Goal: Obtain resource: Obtain resource

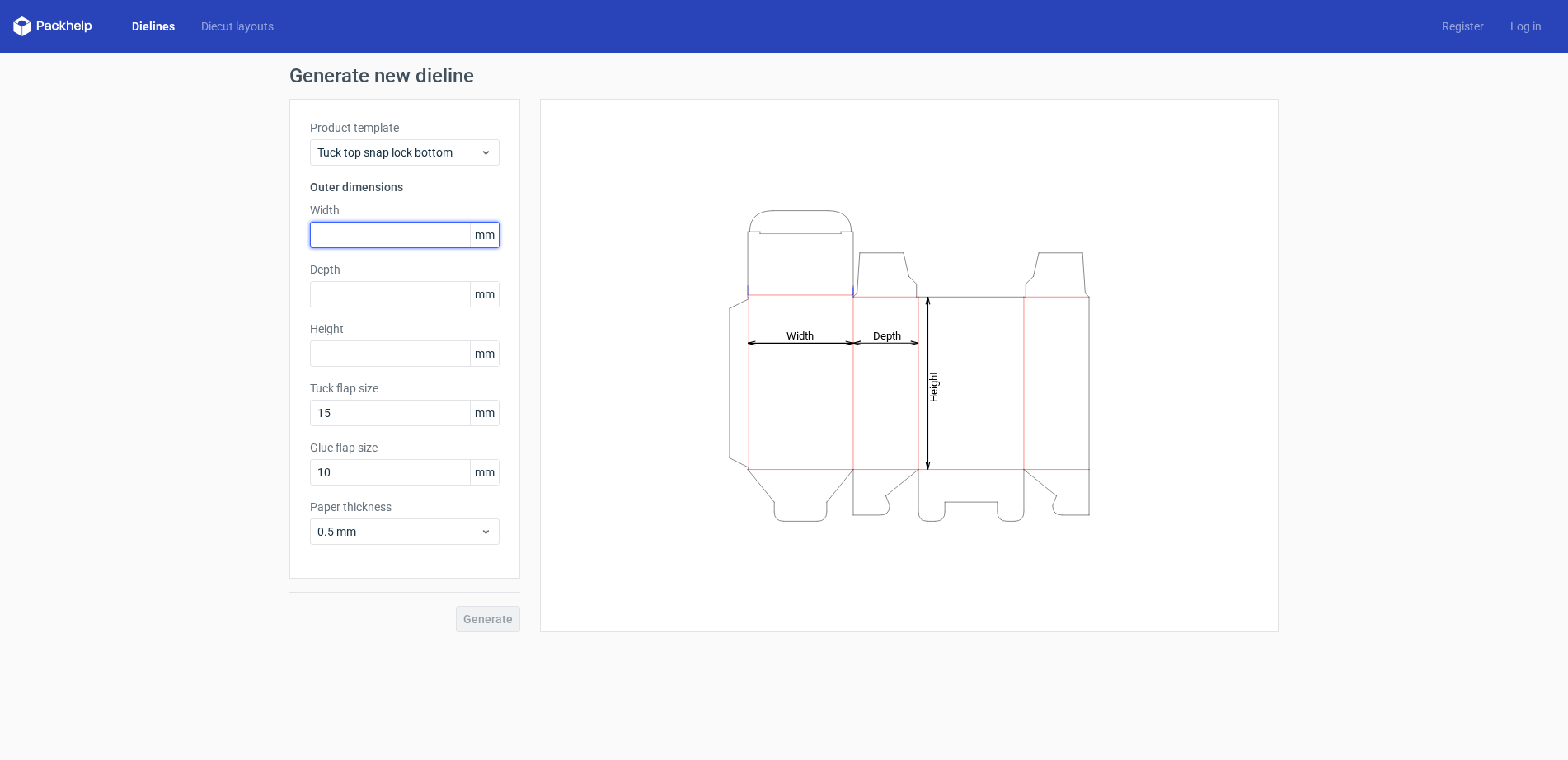
click at [360, 230] on input "text" at bounding box center [405, 234] width 189 height 26
type input "111"
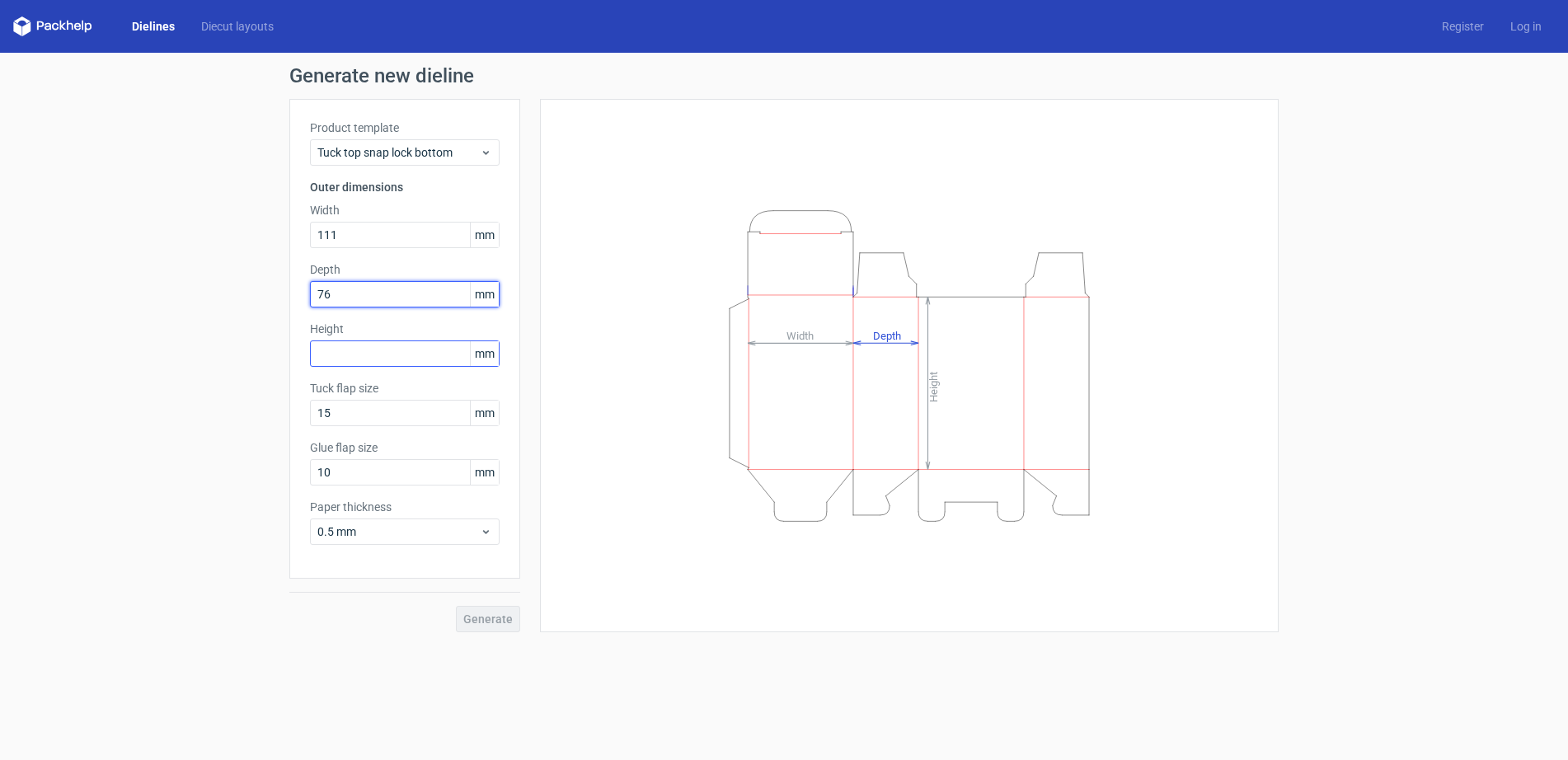
type input "76"
click at [350, 354] on input "text" at bounding box center [405, 353] width 189 height 26
type input "171"
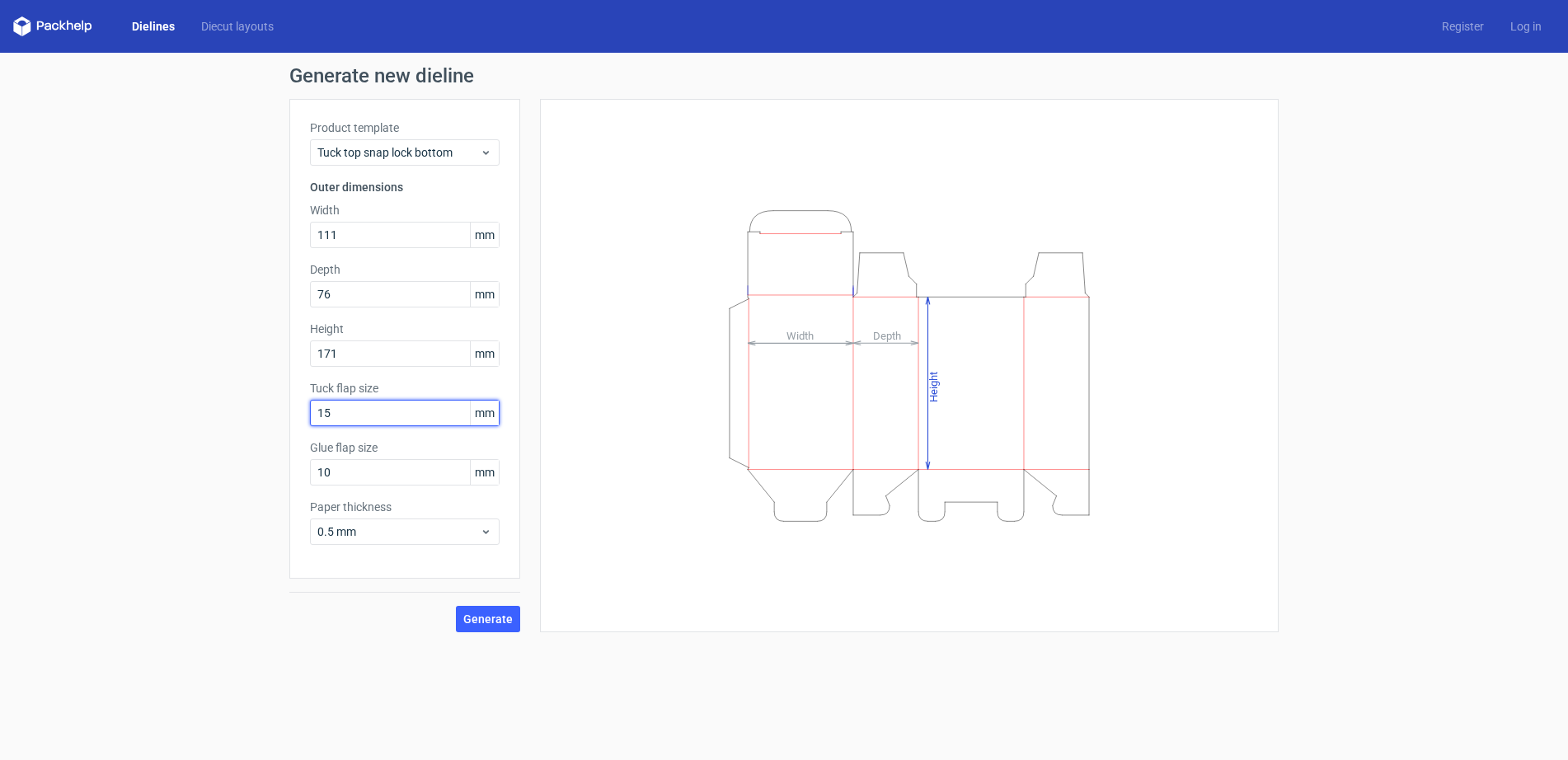
click at [361, 412] on input "15" at bounding box center [405, 413] width 189 height 26
drag, startPoint x: 361, startPoint y: 412, endPoint x: 169, endPoint y: 398, distance: 192.5
click at [169, 398] on div "Generate new dieline Product template Tuck top snap lock bottom Outer dimension…" at bounding box center [784, 349] width 1568 height 593
type input "12"
click at [490, 615] on span "Generate" at bounding box center [488, 620] width 50 height 12
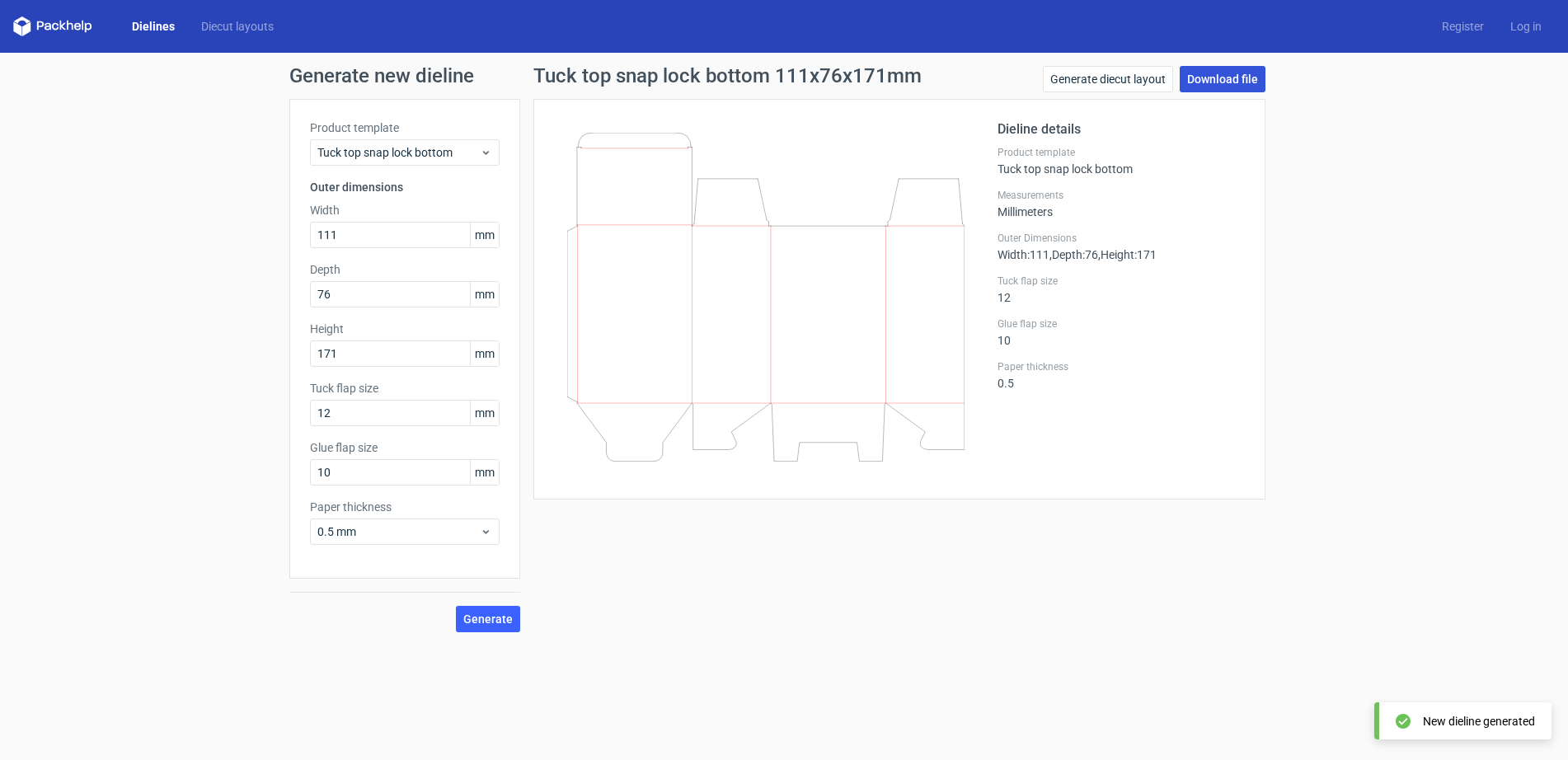
click at [1238, 82] on link "Download file" at bounding box center [1223, 79] width 86 height 26
click at [1221, 74] on link "Download file" at bounding box center [1223, 79] width 86 height 26
click at [1356, 200] on div "Generate new dieline Product template Tuck top snap lock bottom Outer dimension…" at bounding box center [784, 349] width 1568 height 593
click at [1244, 76] on link "Download file" at bounding box center [1223, 79] width 86 height 26
click at [1220, 74] on link "Download file" at bounding box center [1223, 79] width 86 height 26
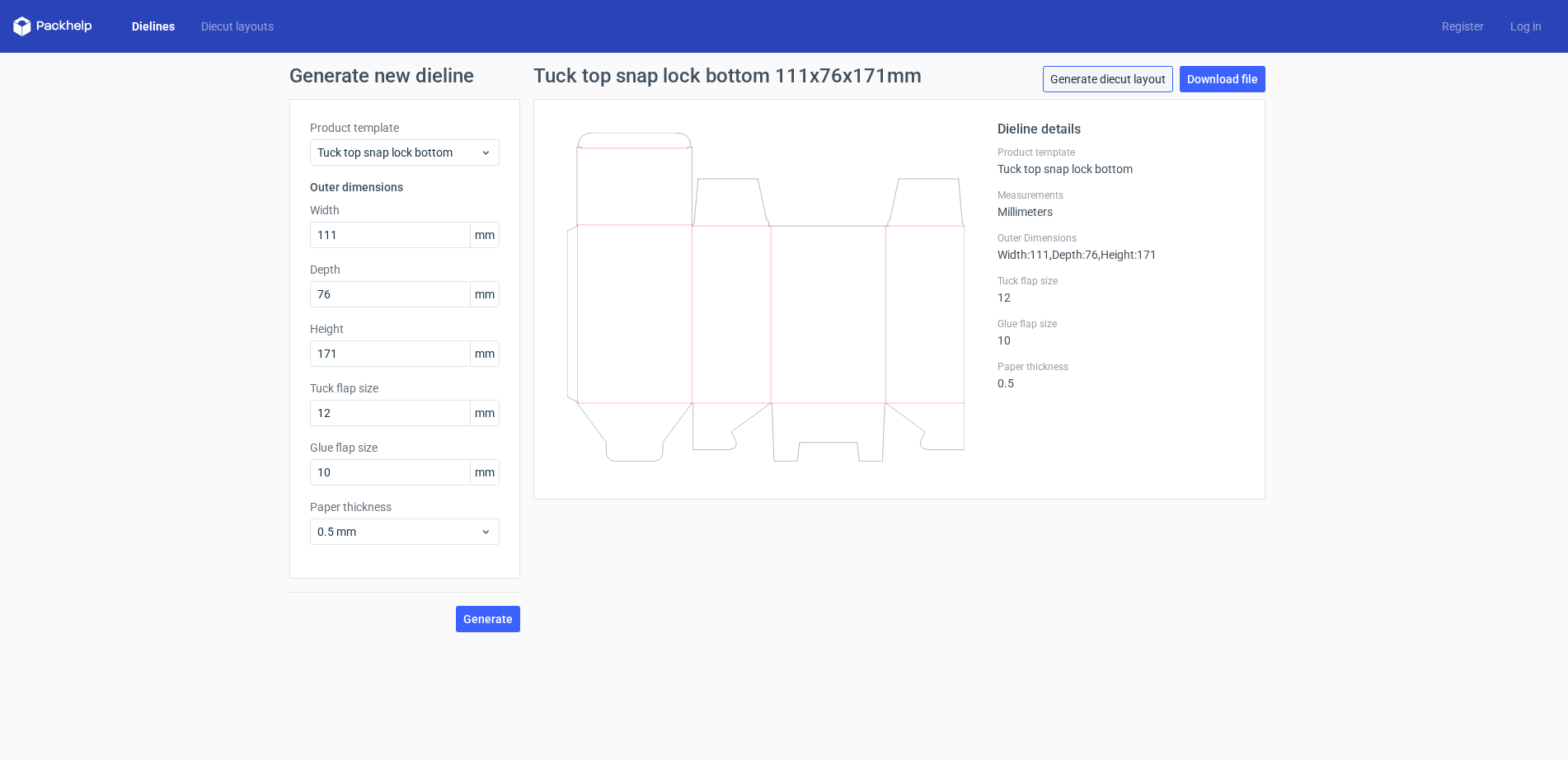
click at [1129, 74] on link "Generate diecut layout" at bounding box center [1108, 79] width 131 height 26
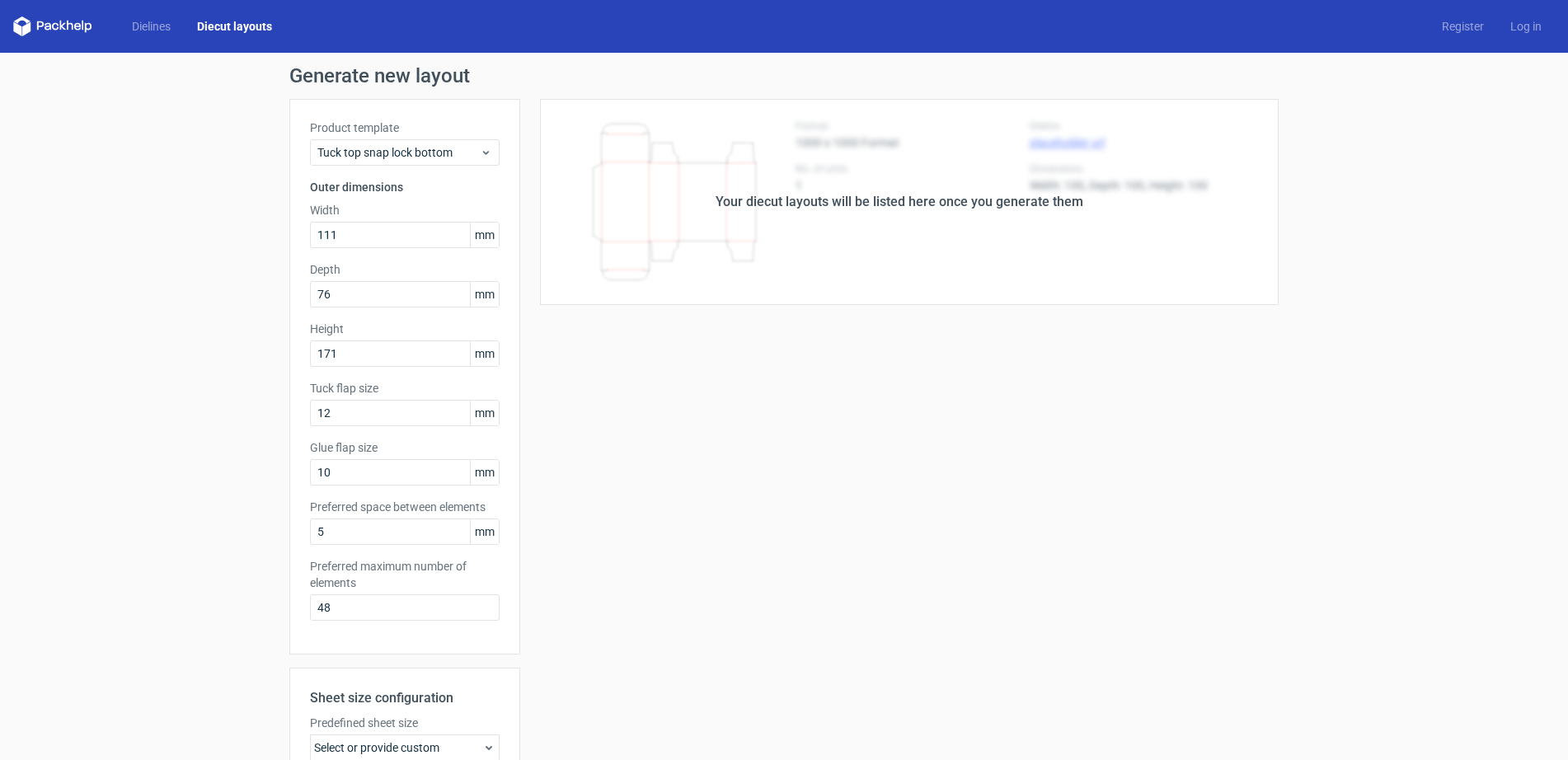
click at [602, 460] on div "Your diecut layouts will be listed here once you generate them Height Depth Wid…" at bounding box center [899, 545] width 759 height 895
drag, startPoint x: 1388, startPoint y: 220, endPoint x: 1452, endPoint y: 138, distance: 104.0
click at [1388, 220] on div "Generate new layout Product template Tuck top snap lock bottom Outer dimensions…" at bounding box center [784, 530] width 1568 height 954
click at [152, 27] on link "Dielines" at bounding box center [151, 26] width 65 height 17
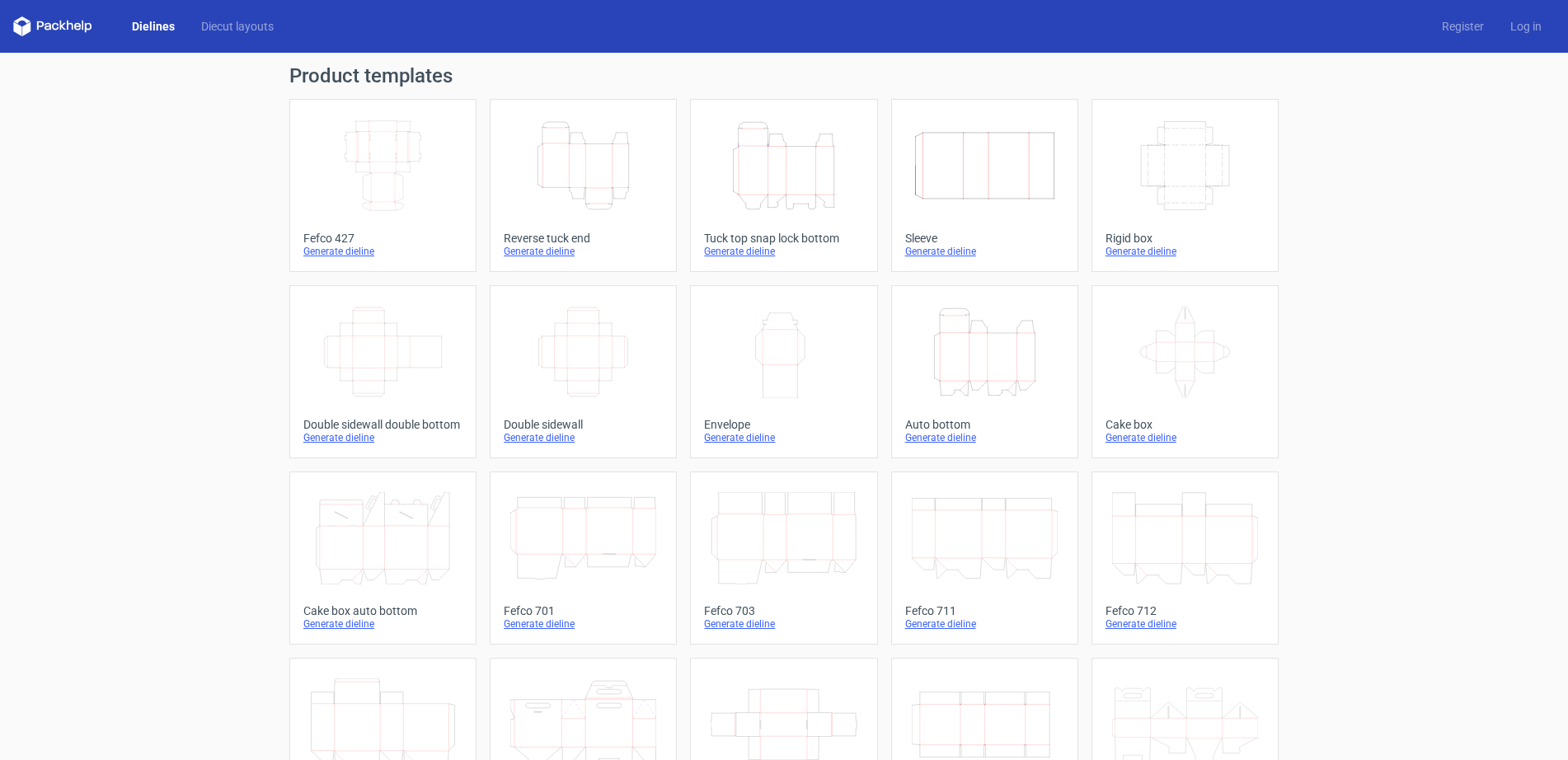
click at [65, 22] on icon at bounding box center [53, 26] width 79 height 20
click at [804, 167] on icon "Height Depth Width" at bounding box center [784, 166] width 146 height 93
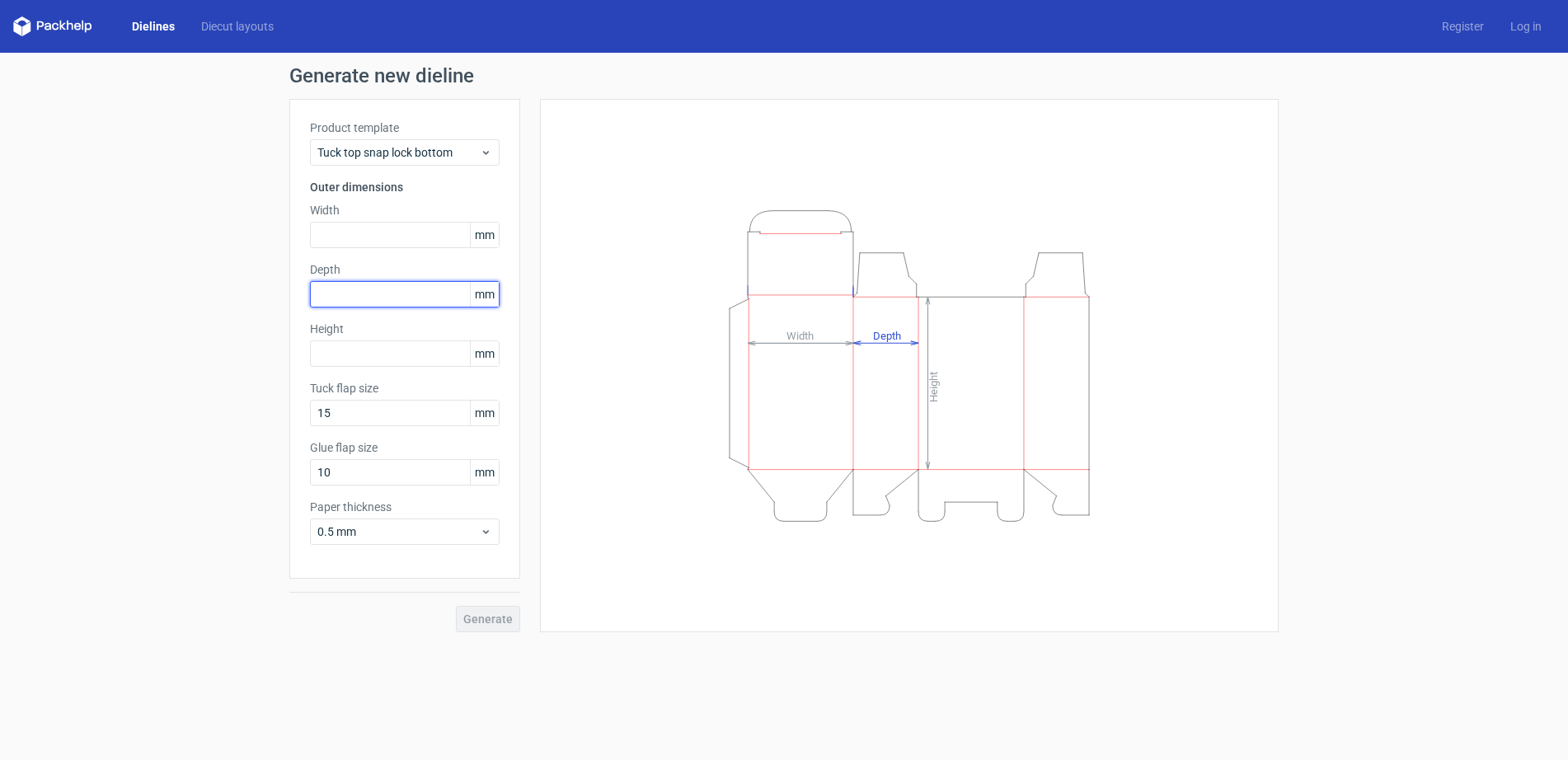
click at [367, 296] on input "text" at bounding box center [405, 294] width 189 height 26
click at [336, 240] on input "text" at bounding box center [405, 234] width 189 height 26
type input "111"
click at [357, 293] on input "text" at bounding box center [405, 294] width 189 height 26
type input "76"
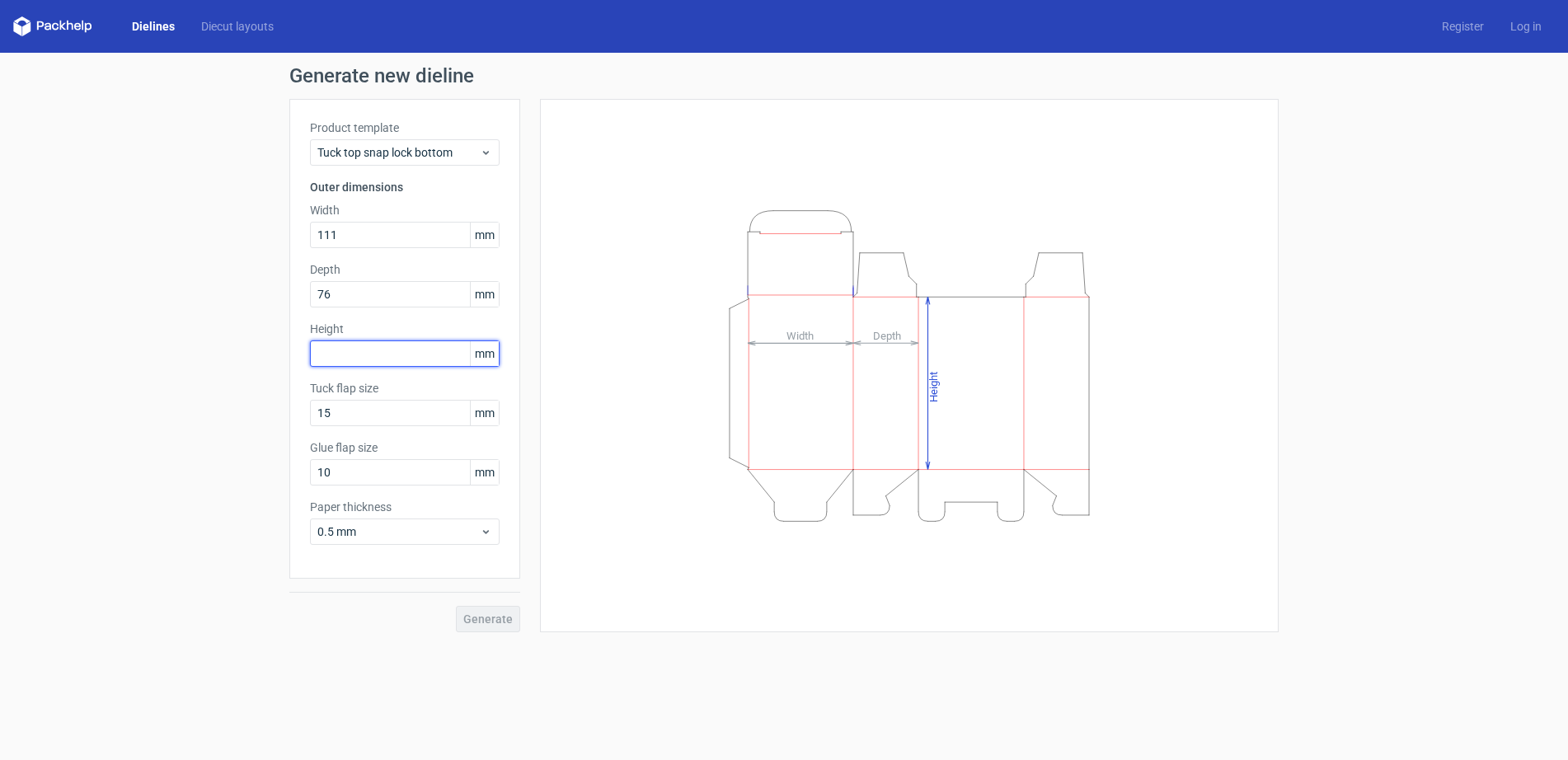
click at [373, 354] on input "text" at bounding box center [405, 353] width 189 height 26
type input "172"
click at [489, 620] on span "Generate" at bounding box center [488, 620] width 50 height 12
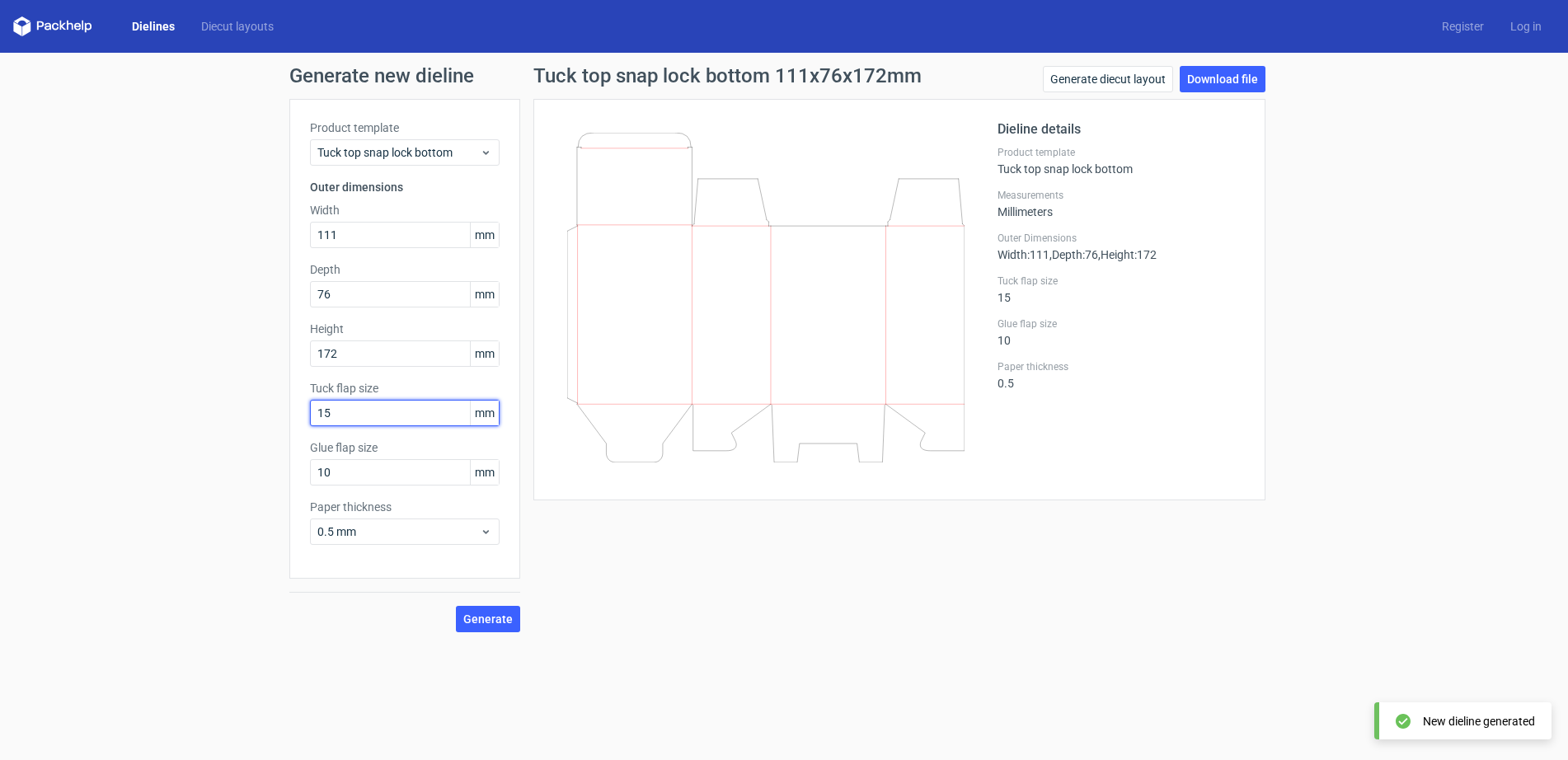
drag, startPoint x: 374, startPoint y: 415, endPoint x: 323, endPoint y: 417, distance: 51.0
click at [239, 412] on div "Generate new dieline Product template Tuck top snap lock bottom Outer dimension…" at bounding box center [784, 349] width 1568 height 593
type input "12"
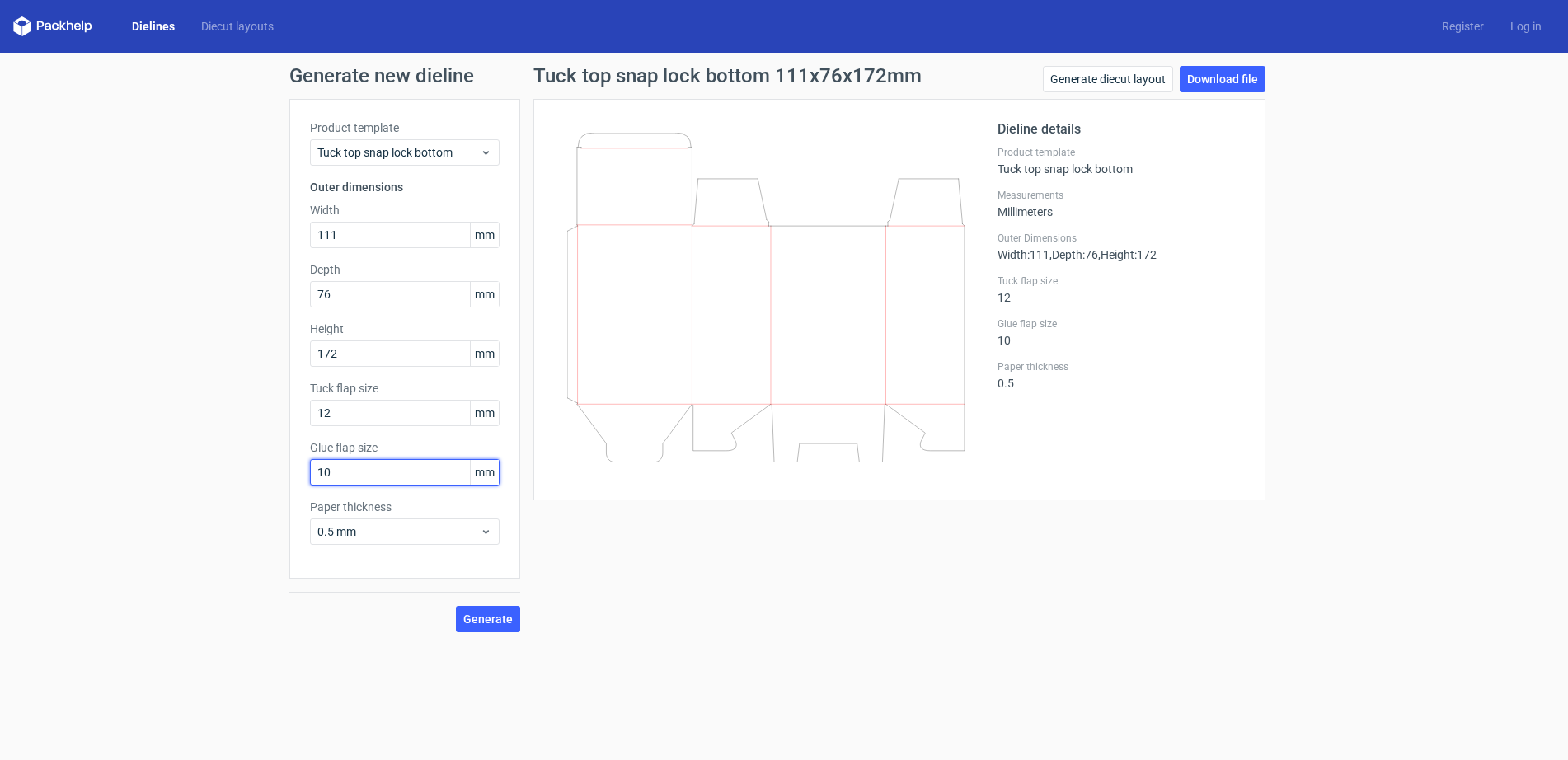
click at [338, 475] on input "10" at bounding box center [405, 472] width 189 height 26
drag, startPoint x: 356, startPoint y: 472, endPoint x: 328, endPoint y: 469, distance: 28.2
click at [152, 451] on div "Generate new dieline Product template Tuck top snap lock bottom Outer dimension…" at bounding box center [784, 349] width 1568 height 593
type input "12"
click at [479, 616] on span "Generate" at bounding box center [488, 620] width 50 height 12
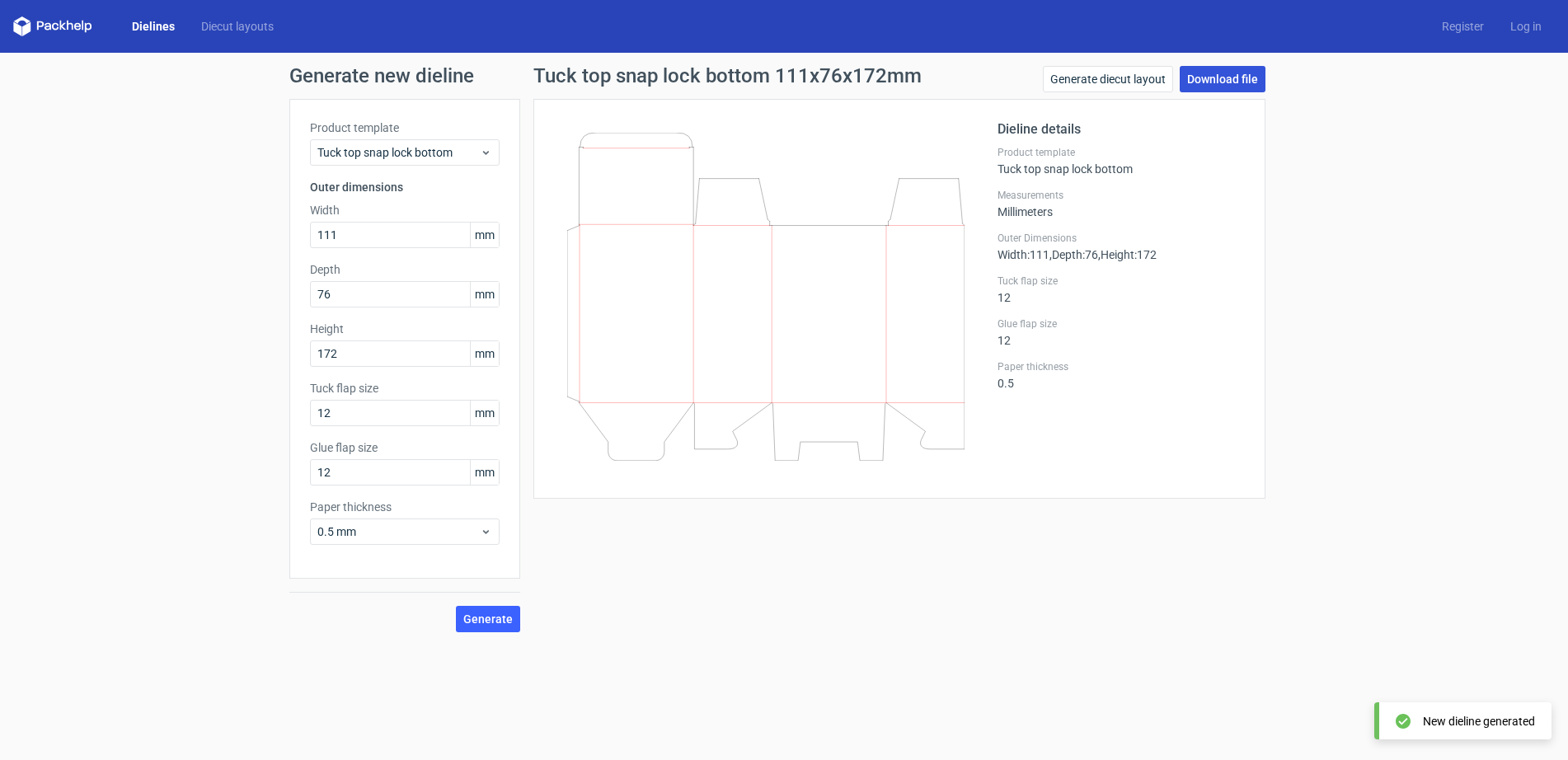
click at [1231, 74] on link "Download file" at bounding box center [1223, 79] width 86 height 26
click at [1217, 73] on link "Download file" at bounding box center [1223, 79] width 86 height 26
